Goal: Information Seeking & Learning: Find specific fact

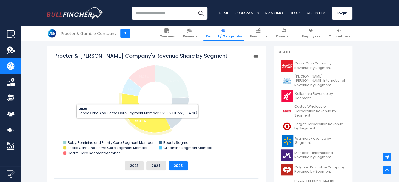
drag, startPoint x: 153, startPoint y: 94, endPoint x: 137, endPoint y: 122, distance: 31.3
click at [137, 122] on tspan "35.47 %" at bounding box center [140, 121] width 11 height 4
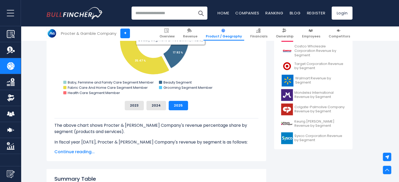
scroll to position [155, 0]
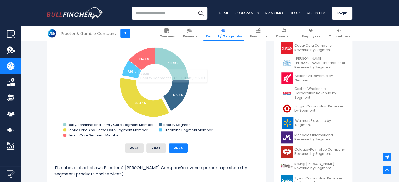
click at [154, 86] on rect "Procter & Gamble Company's Revenue Share by Segment" at bounding box center [156, 86] width 204 height 105
click at [201, 66] on rect "Procter & Gamble Company's Revenue Share by Segment" at bounding box center [156, 86] width 204 height 105
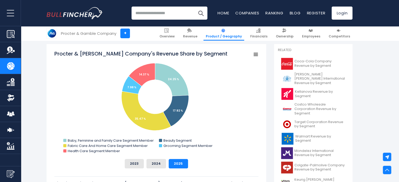
scroll to position [143, 0]
